Goal: Task Accomplishment & Management: Manage account settings

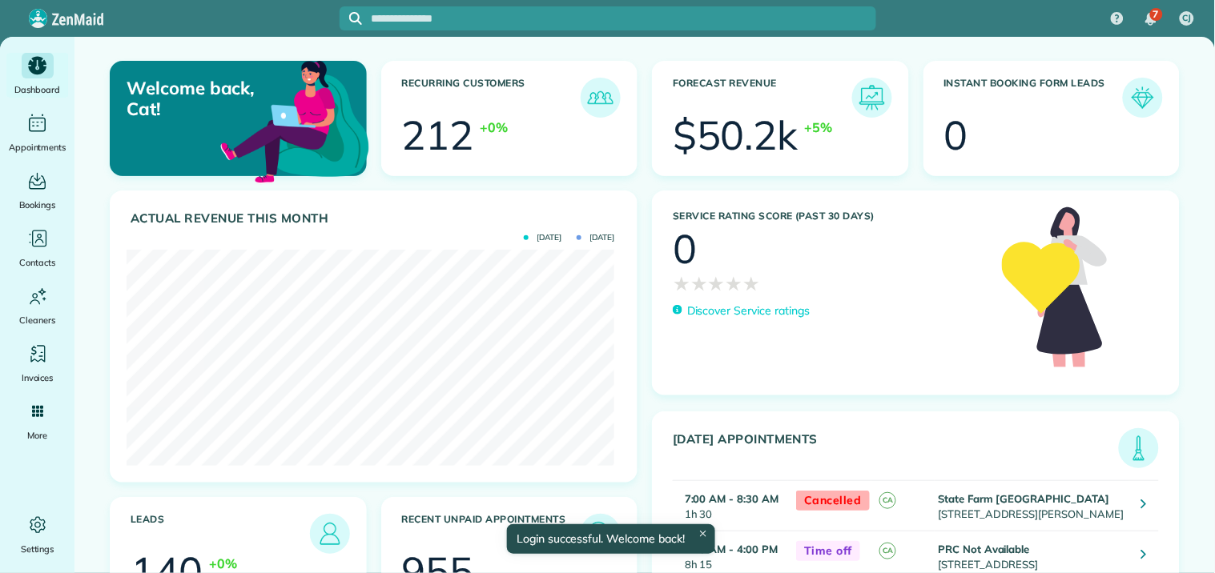
scroll to position [216, 487]
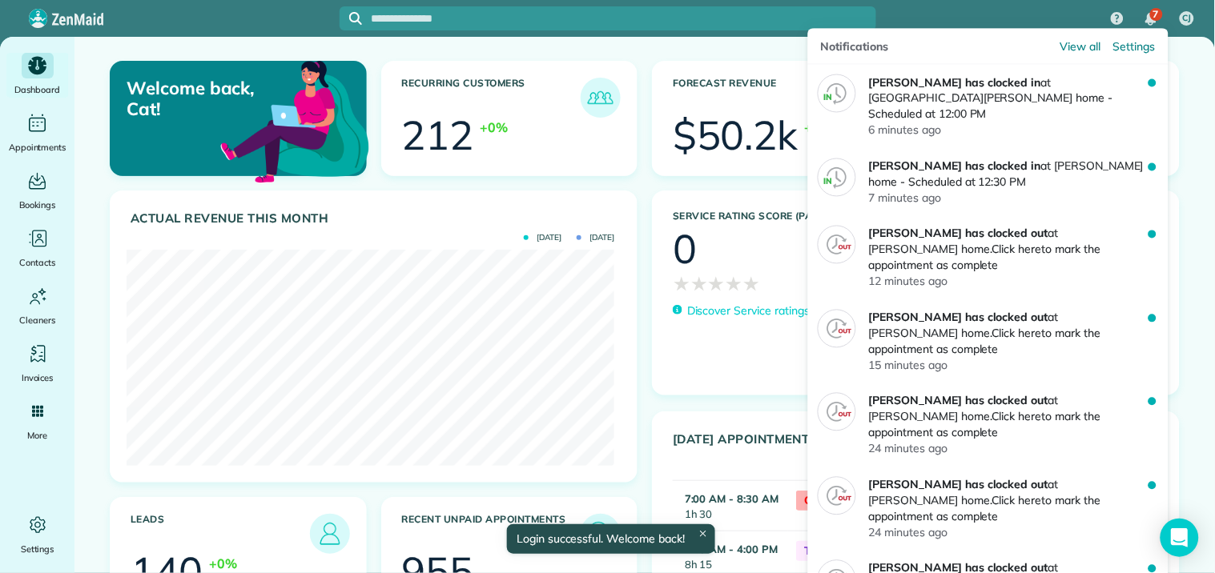
click at [1153, 13] on span "7" at bounding box center [1156, 14] width 6 height 13
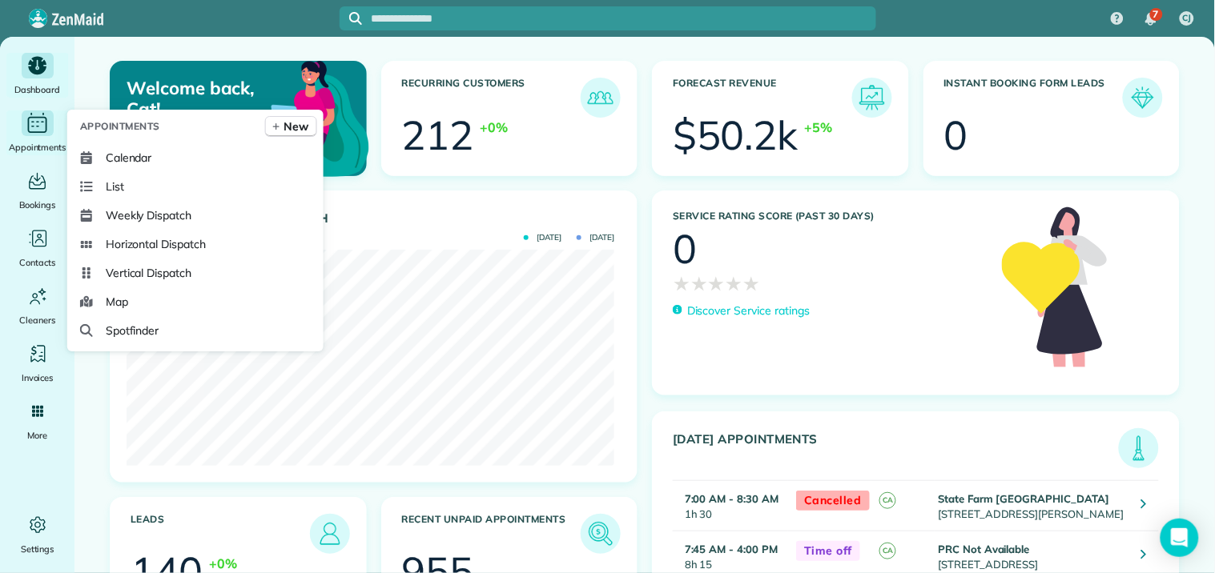
click at [45, 130] on icon "Main" at bounding box center [37, 123] width 25 height 24
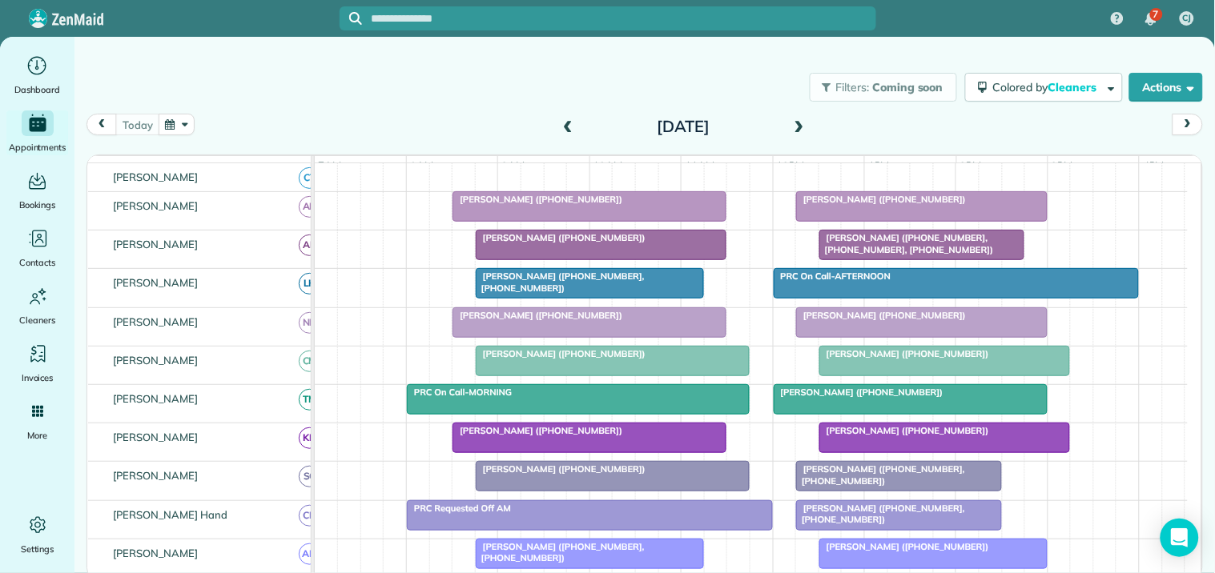
scroll to position [169, 0]
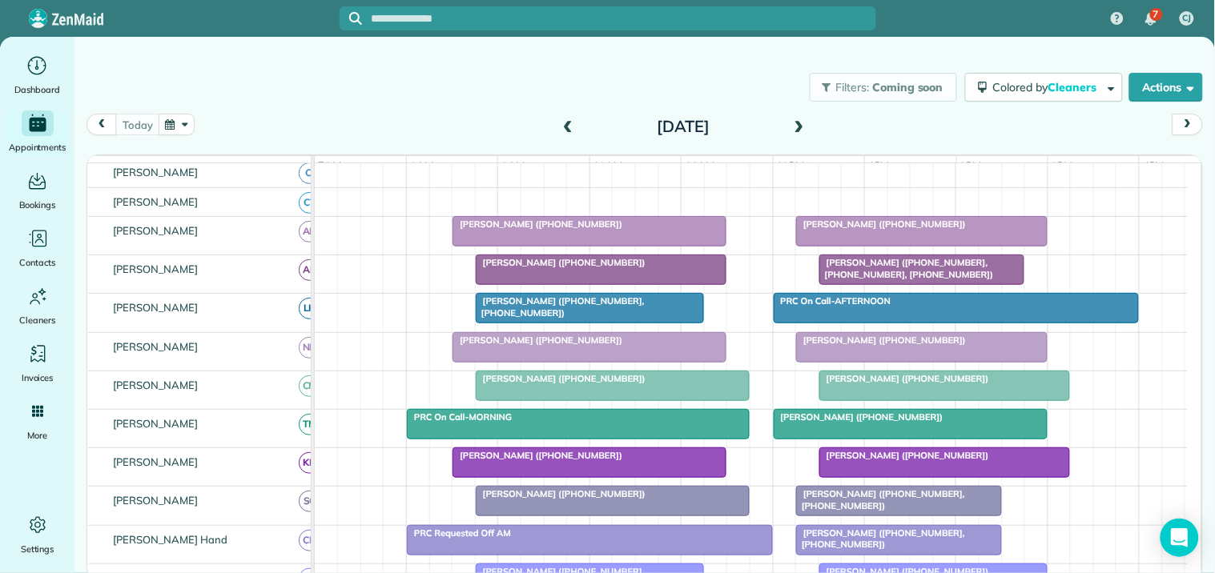
click at [599, 284] on div at bounding box center [601, 269] width 250 height 29
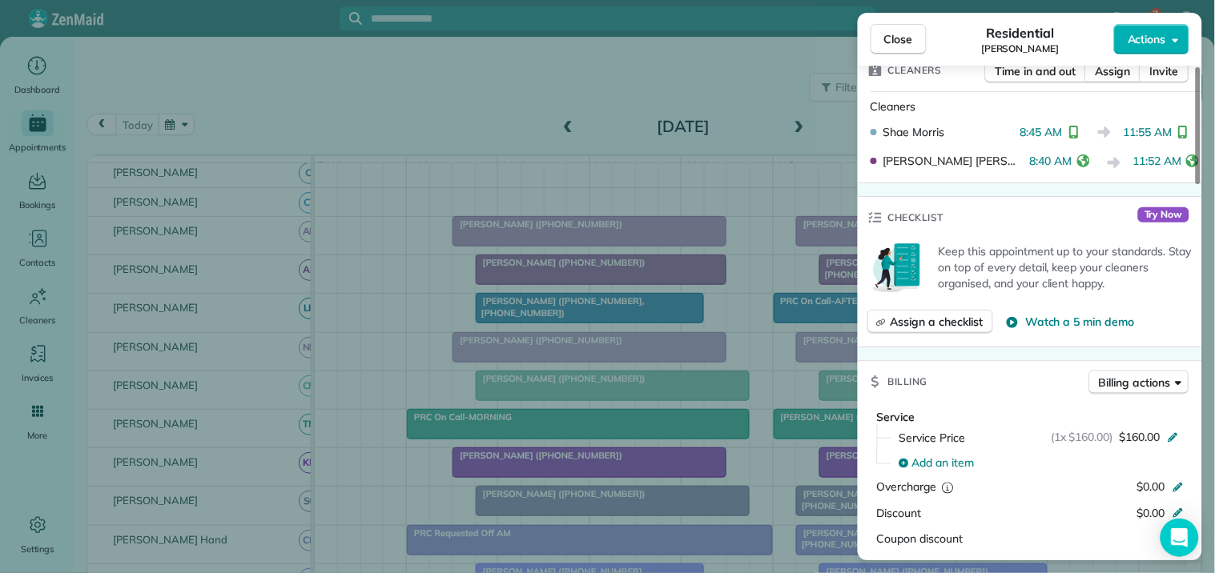
scroll to position [355, 0]
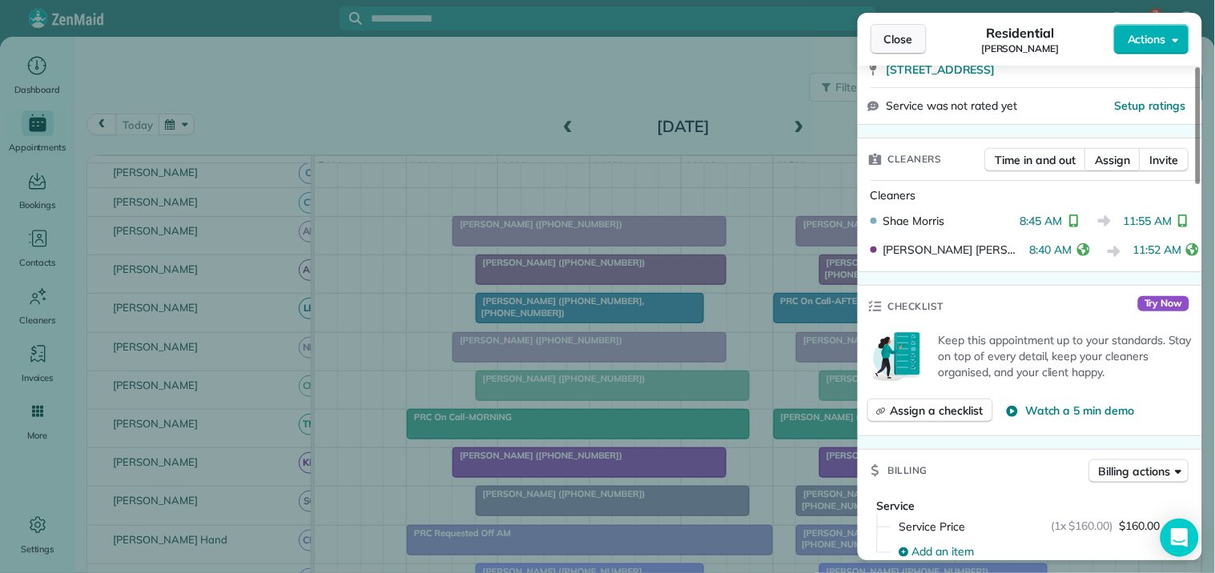
click at [905, 38] on span "Close" at bounding box center [898, 39] width 29 height 16
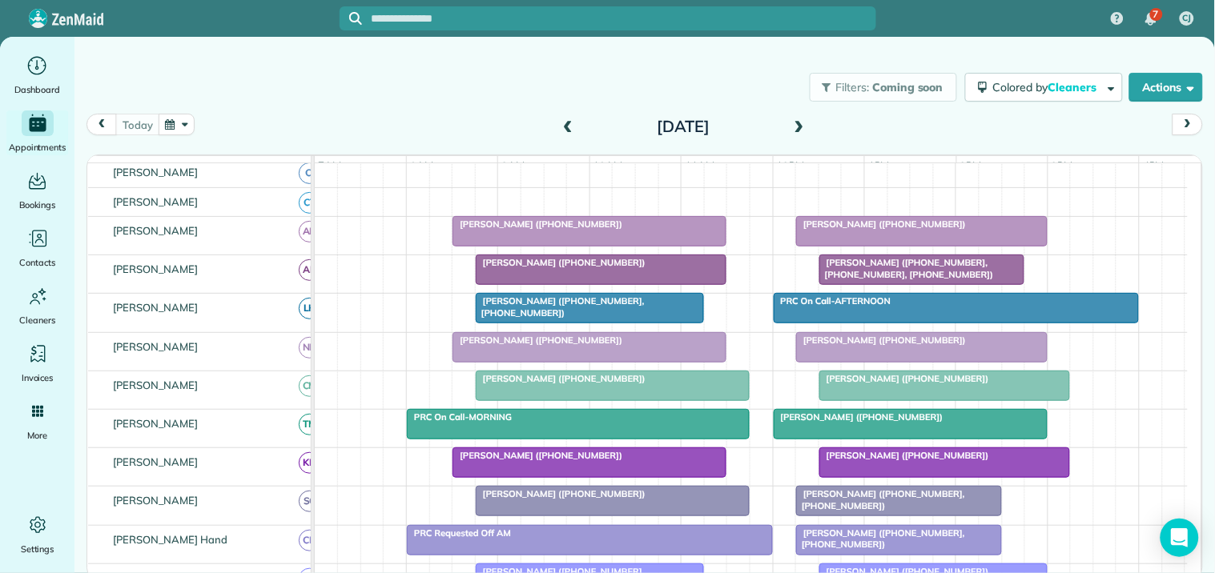
click at [455, 100] on div "Filters: Coming soon Colored by Cleaners Color by Cleaner Color by Team Color b…" at bounding box center [644, 87] width 1140 height 53
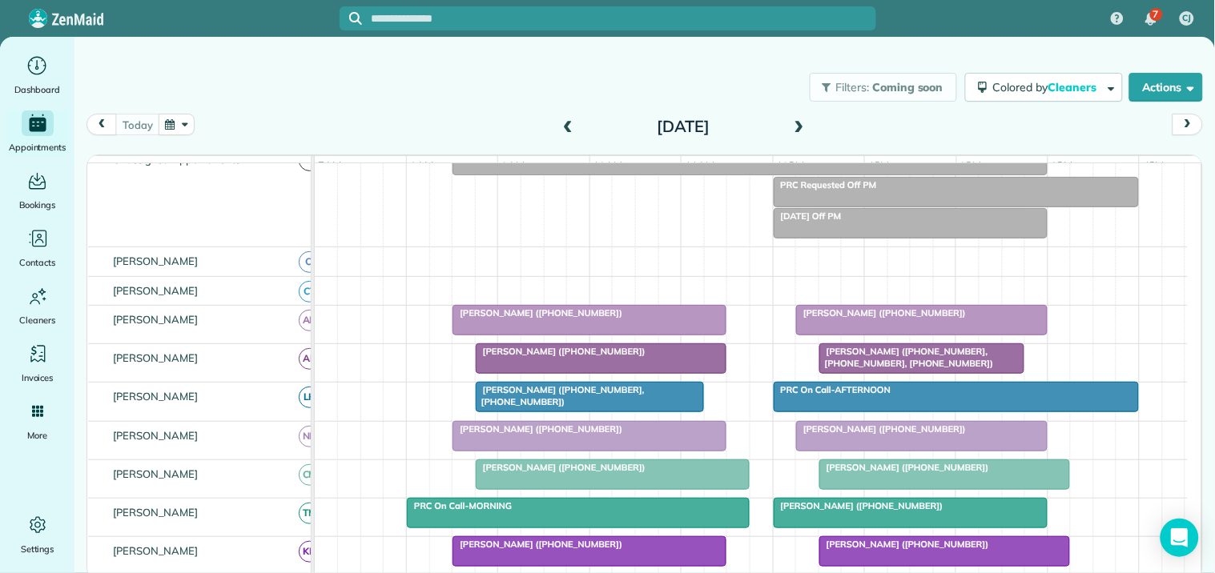
click at [570, 406] on span "Kathy Dibert (+17039438032, +17706323624)" at bounding box center [560, 395] width 170 height 22
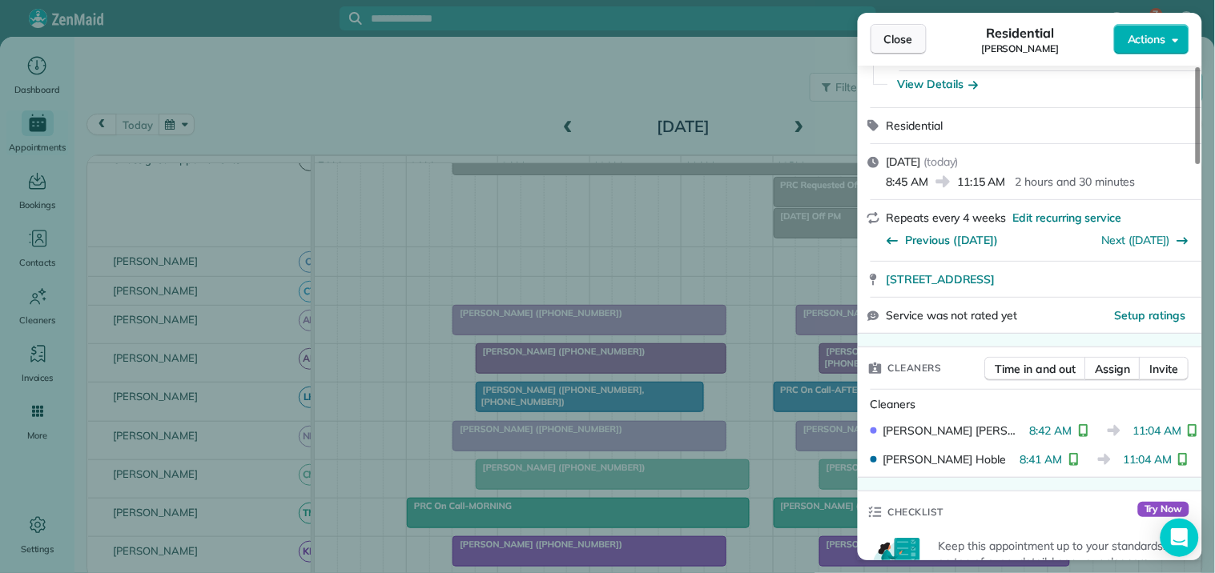
click at [903, 34] on span "Close" at bounding box center [898, 39] width 29 height 16
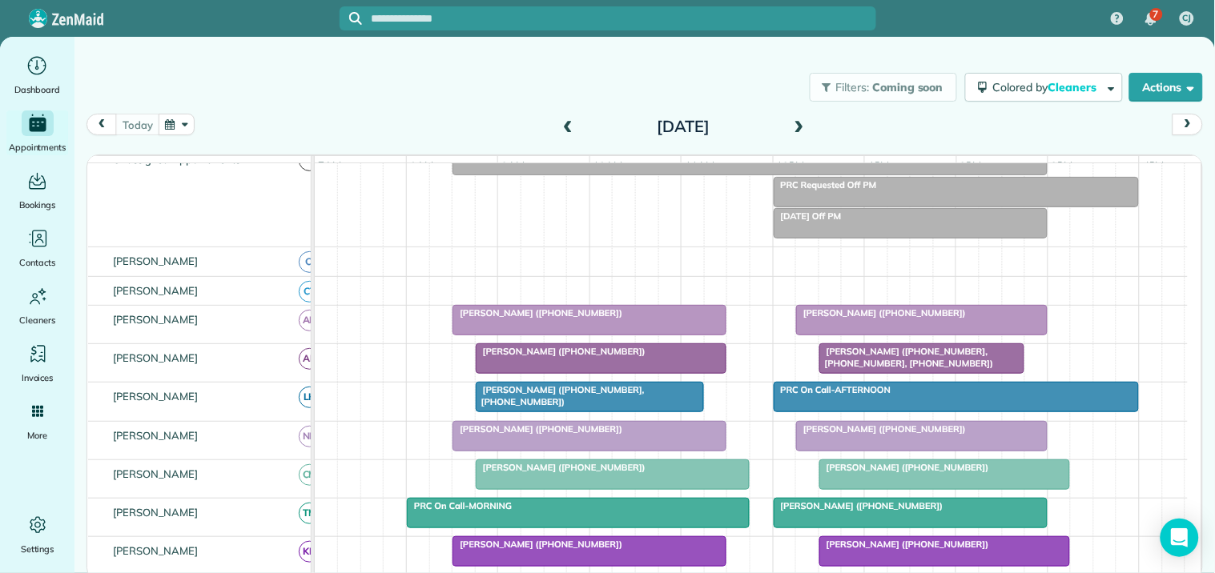
click at [394, 101] on div "Filters: Coming soon Colored by Cleaners Color by Cleaner Color by Team Color b…" at bounding box center [644, 87] width 1140 height 53
click at [796, 122] on span at bounding box center [799, 127] width 18 height 14
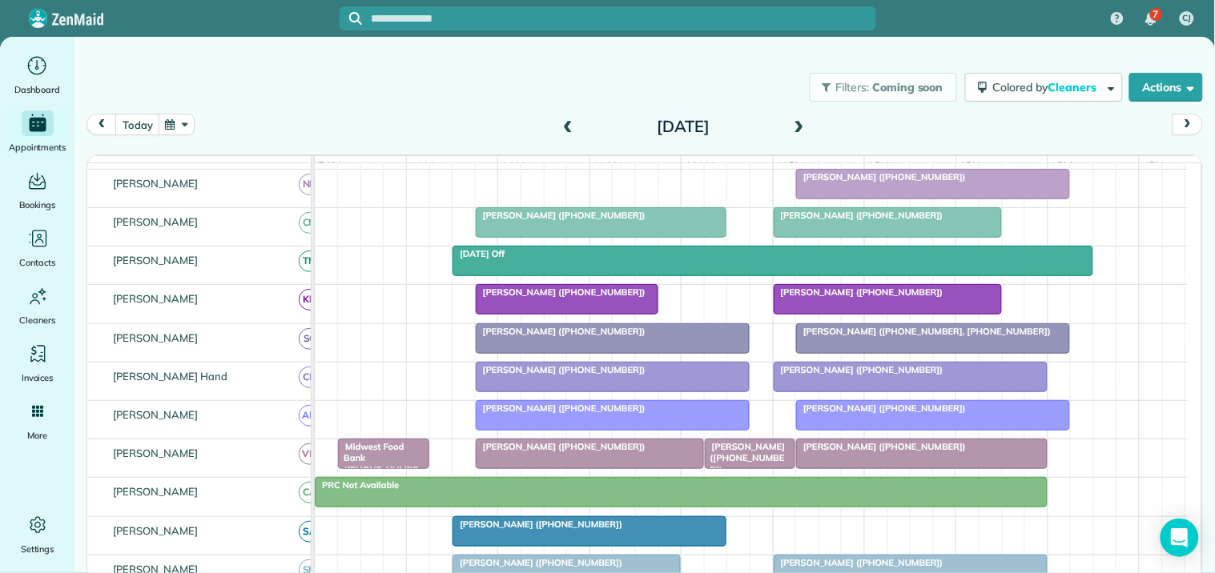
click at [508, 90] on div "Filters: Coming soon Colored by Cleaners Color by Cleaner Color by Team Color b…" at bounding box center [644, 87] width 1140 height 53
